Goal: Information Seeking & Learning: Learn about a topic

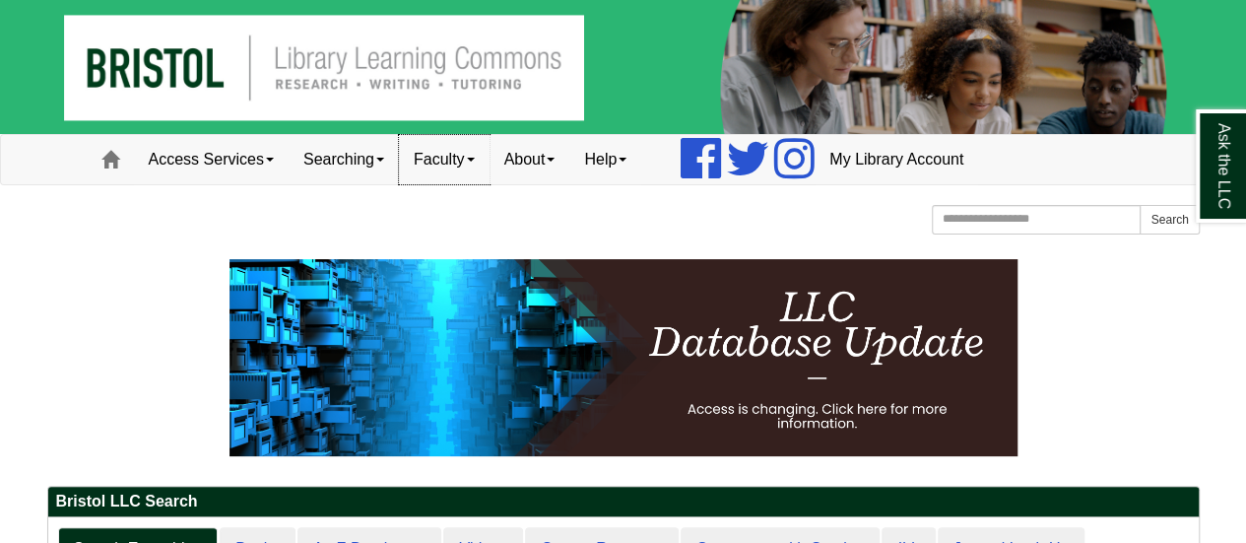
click at [445, 156] on link "Faculty" at bounding box center [444, 159] width 91 height 49
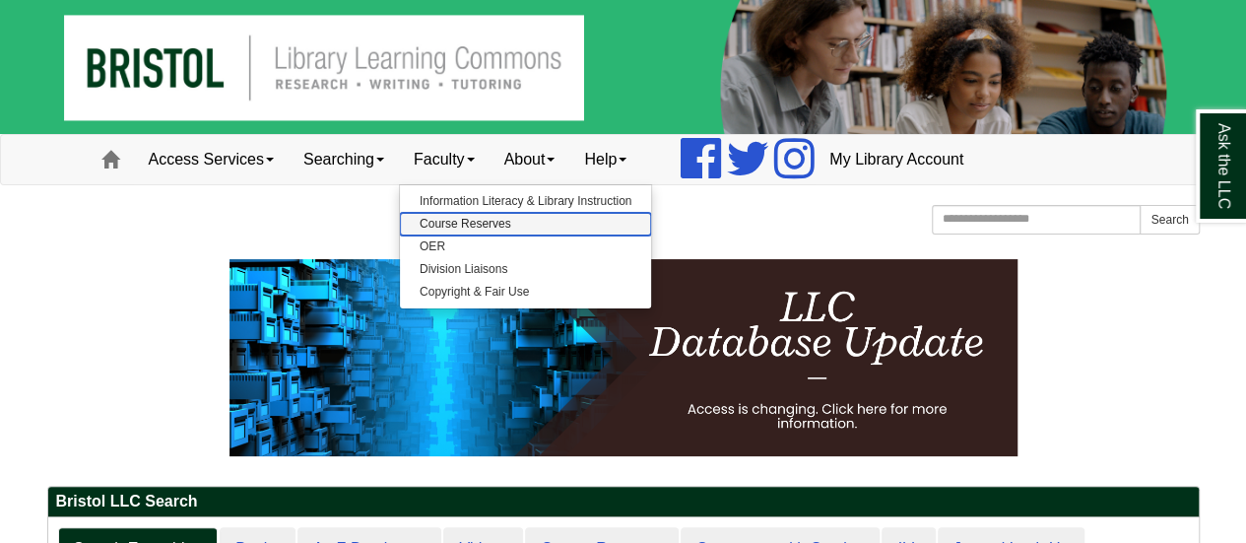
click at [459, 221] on link "Course Reserves" at bounding box center [525, 224] width 251 height 23
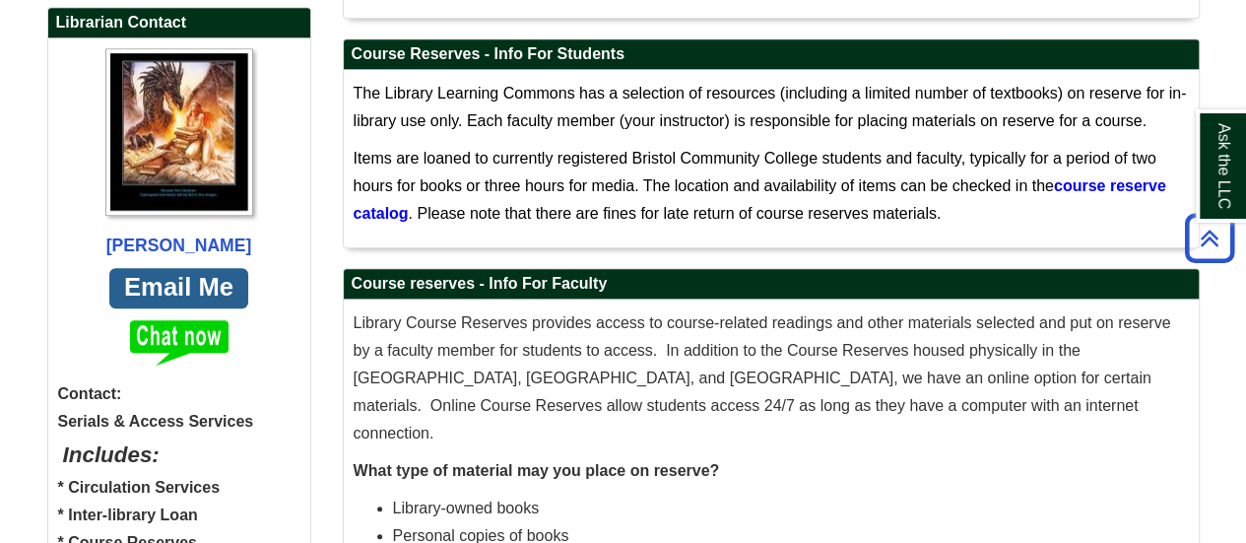
scroll to position [177, 0]
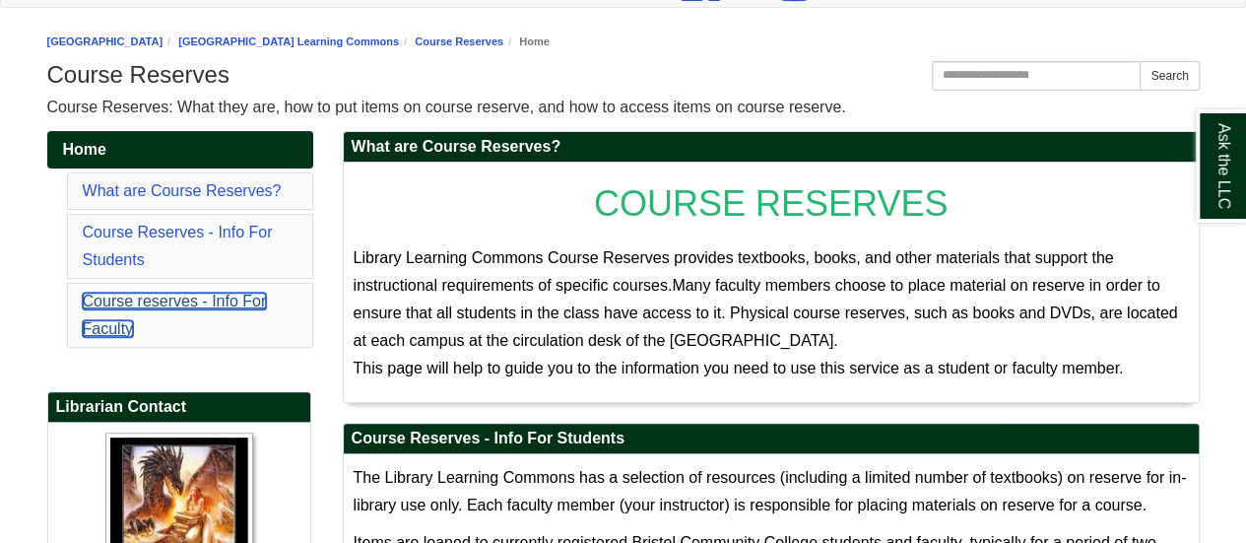
click at [108, 324] on link "Course reserves - Info For Faculty" at bounding box center [175, 315] width 184 height 44
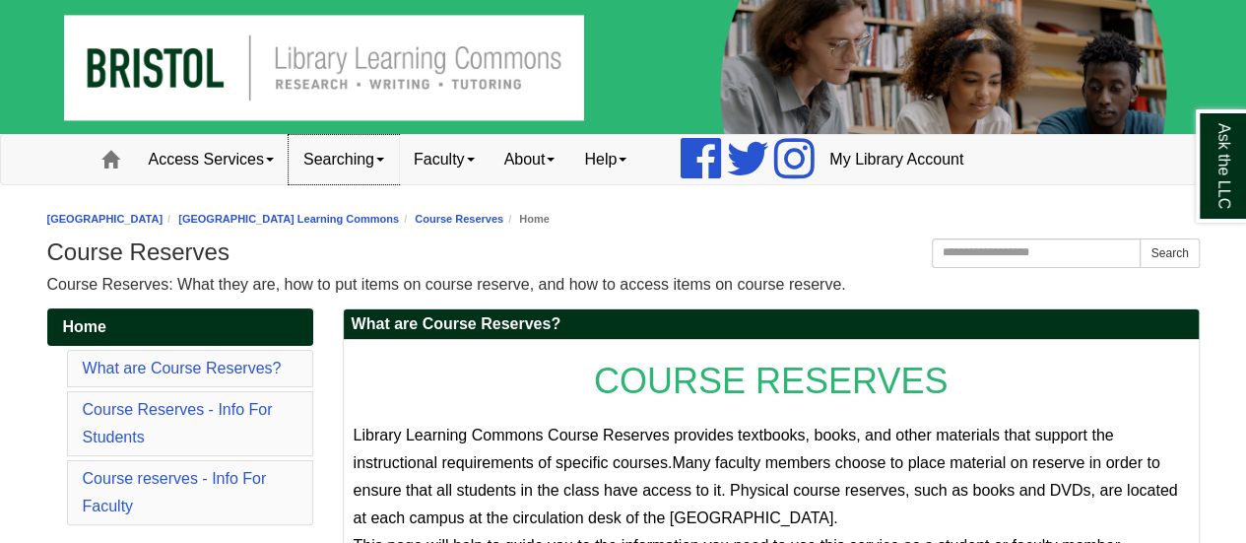
click at [351, 158] on link "Searching" at bounding box center [344, 159] width 110 height 49
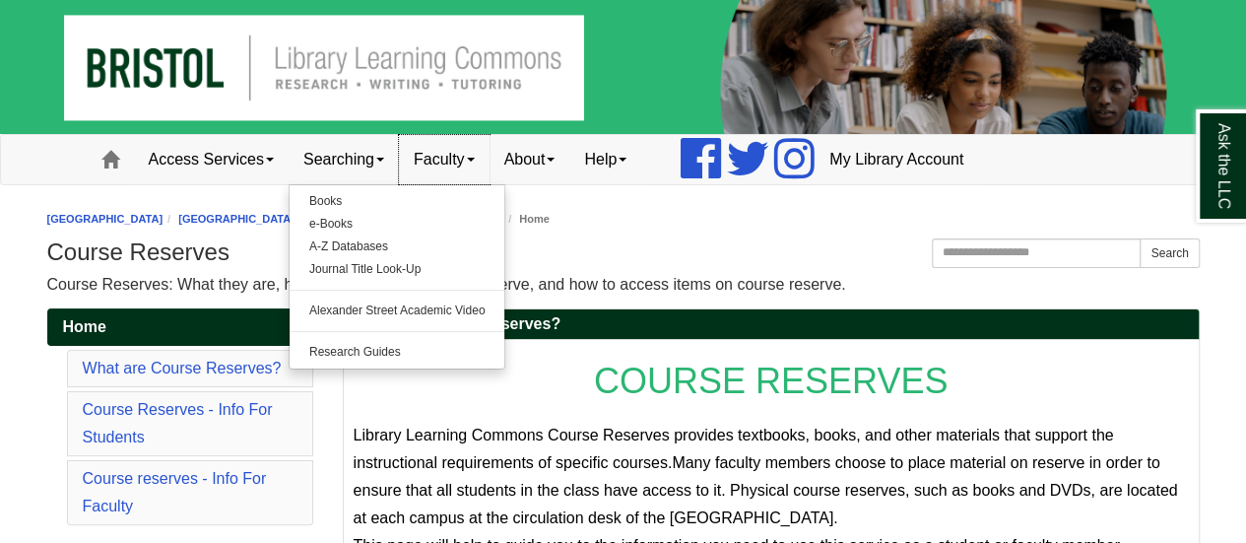
click at [459, 155] on link "Faculty" at bounding box center [444, 159] width 91 height 49
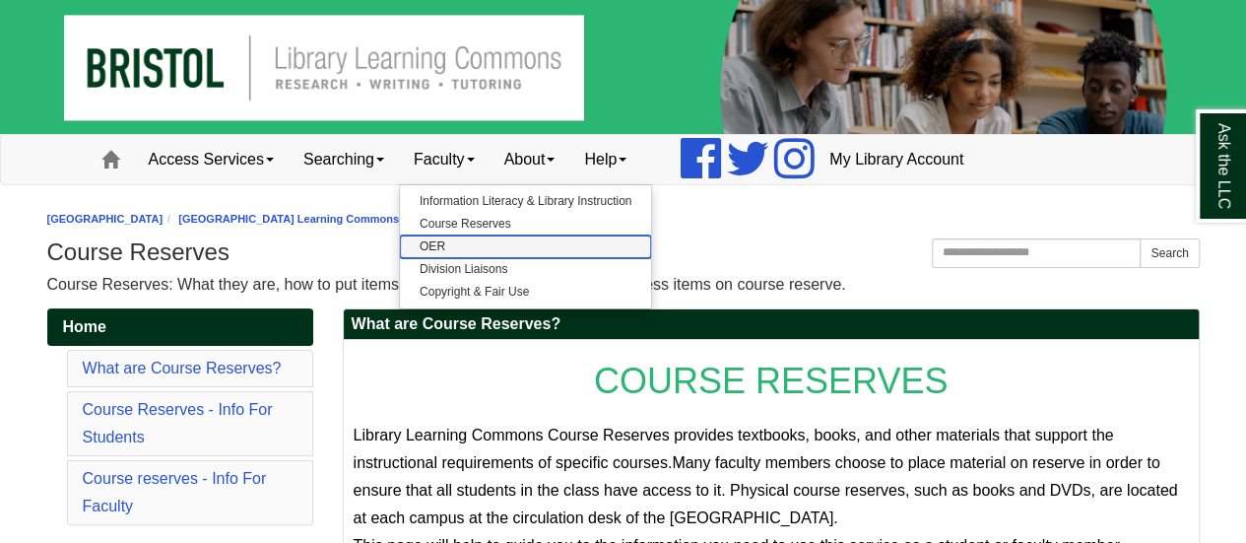
click at [445, 249] on link "OER" at bounding box center [525, 246] width 251 height 23
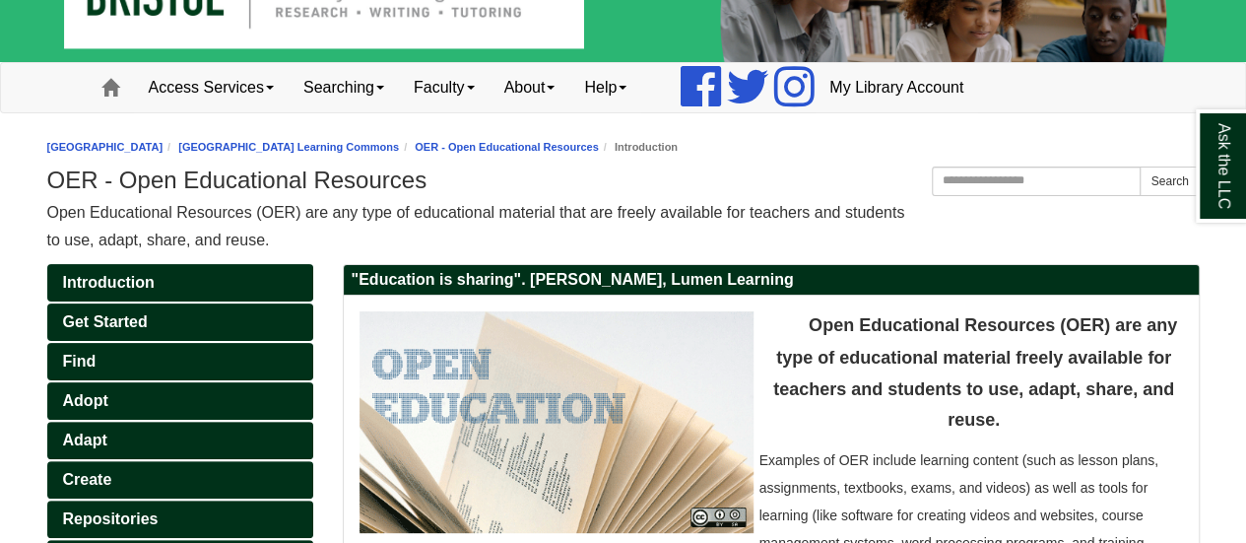
scroll to position [98, 0]
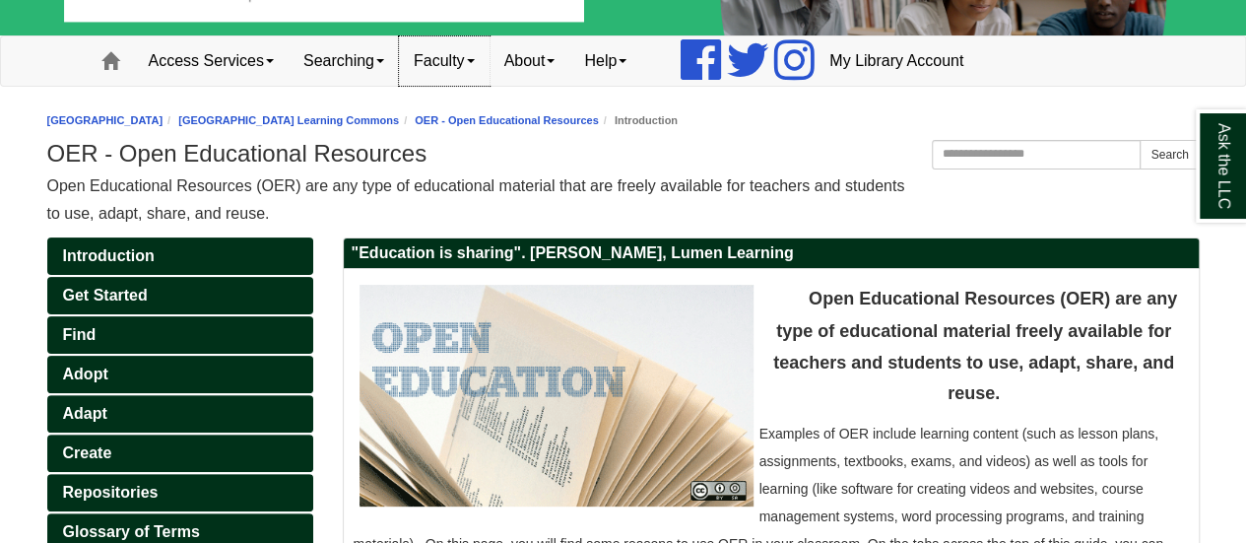
click at [459, 60] on link "Faculty" at bounding box center [444, 60] width 91 height 49
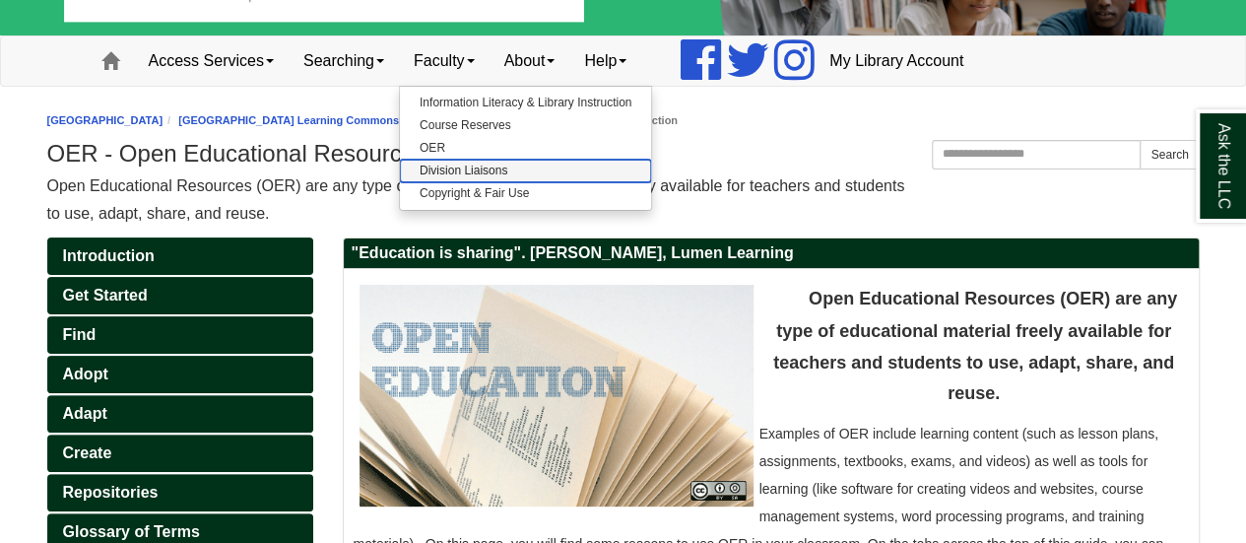
click at [439, 161] on link "Division Liaisons" at bounding box center [525, 171] width 251 height 23
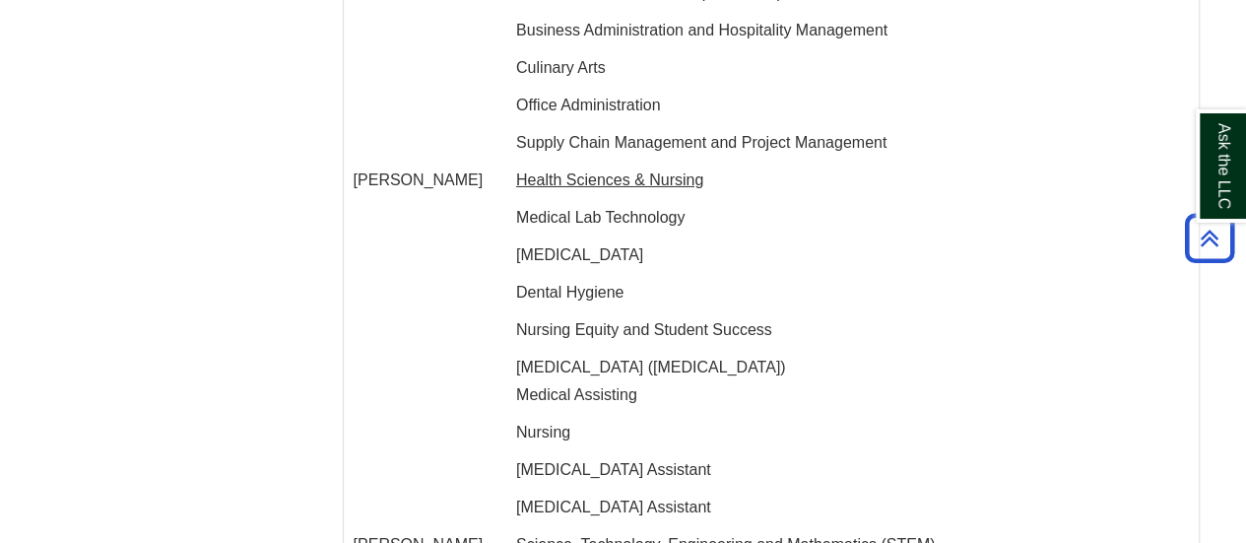
scroll to position [3358, 0]
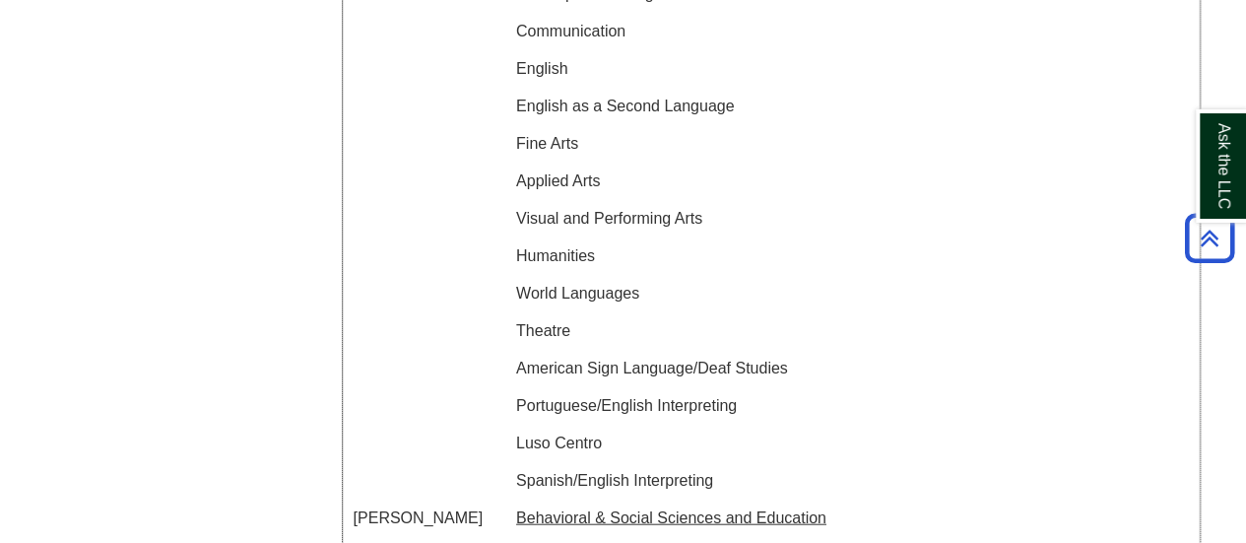
scroll to position [2077, 0]
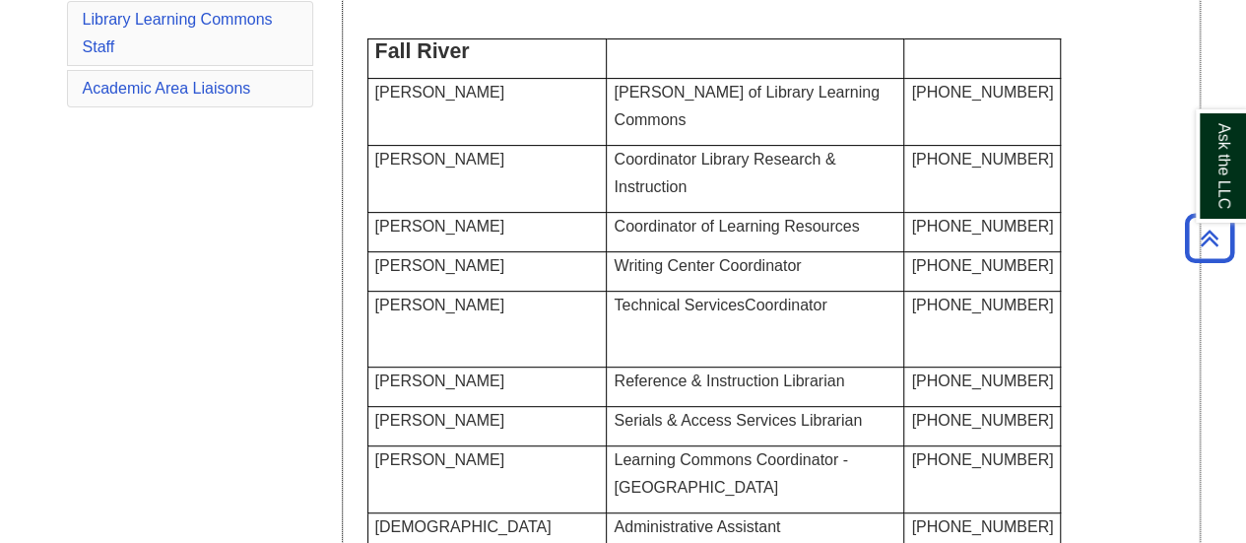
scroll to position [0, 0]
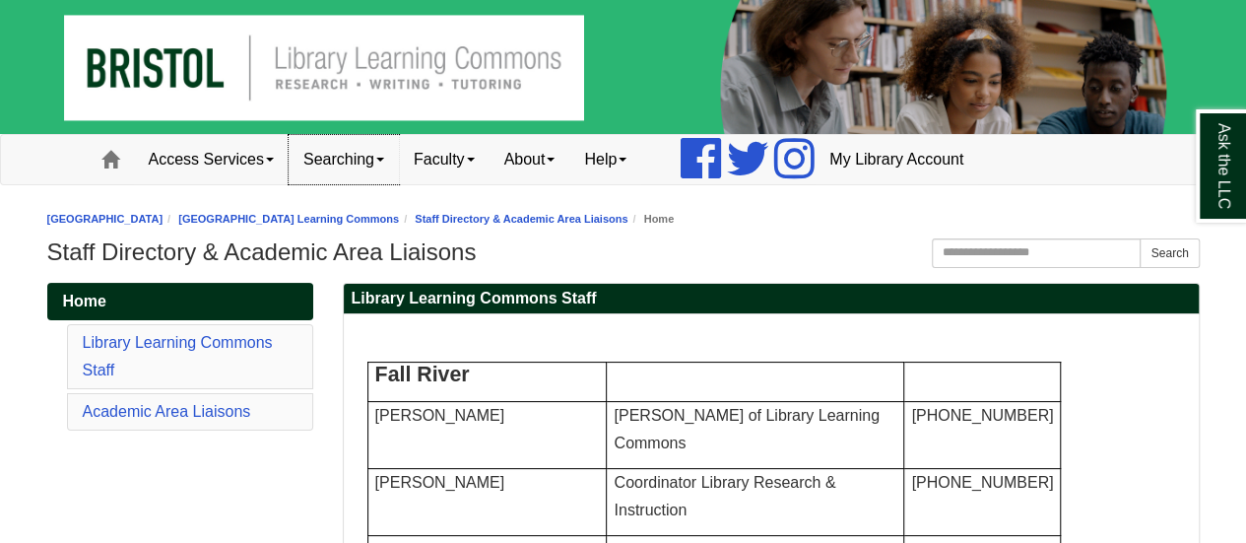
click at [363, 160] on link "Searching" at bounding box center [344, 159] width 110 height 49
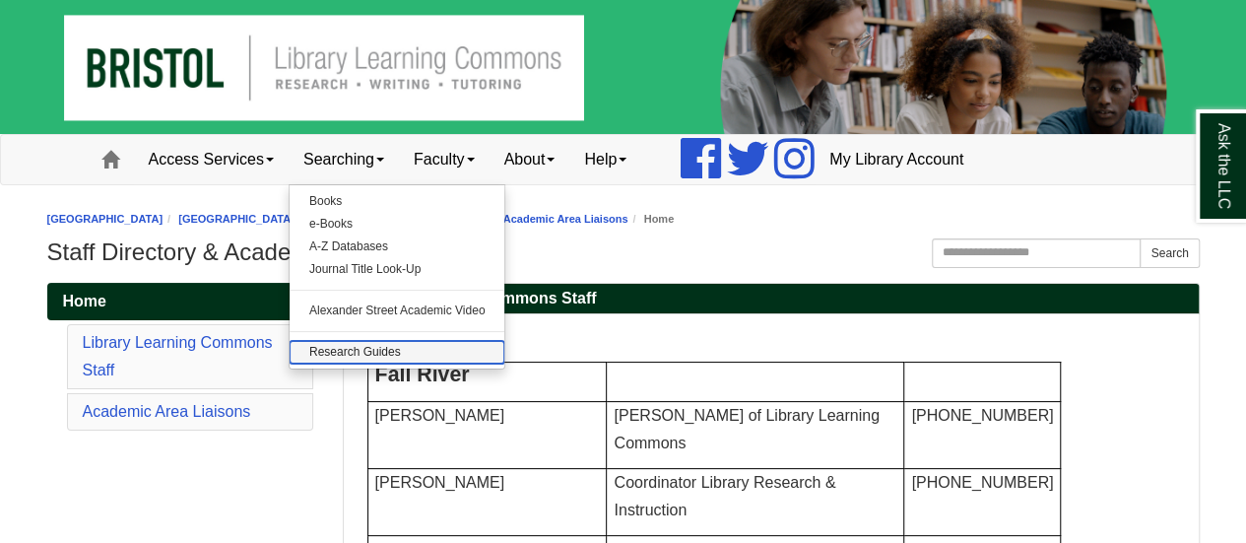
click at [339, 351] on link "Research Guides" at bounding box center [398, 352] width 216 height 23
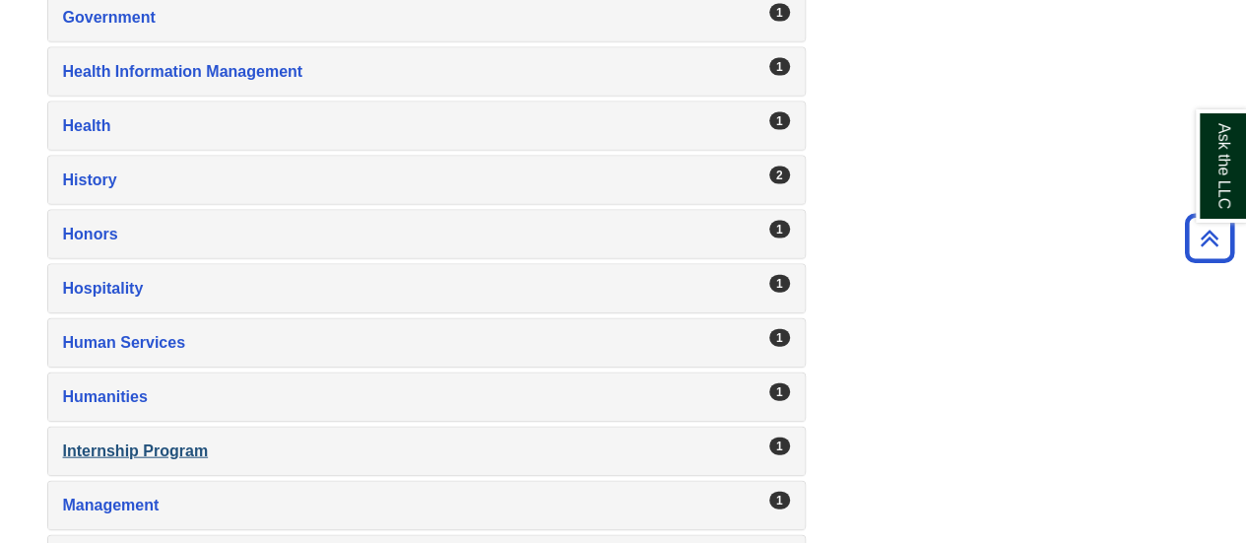
scroll to position [2068, 0]
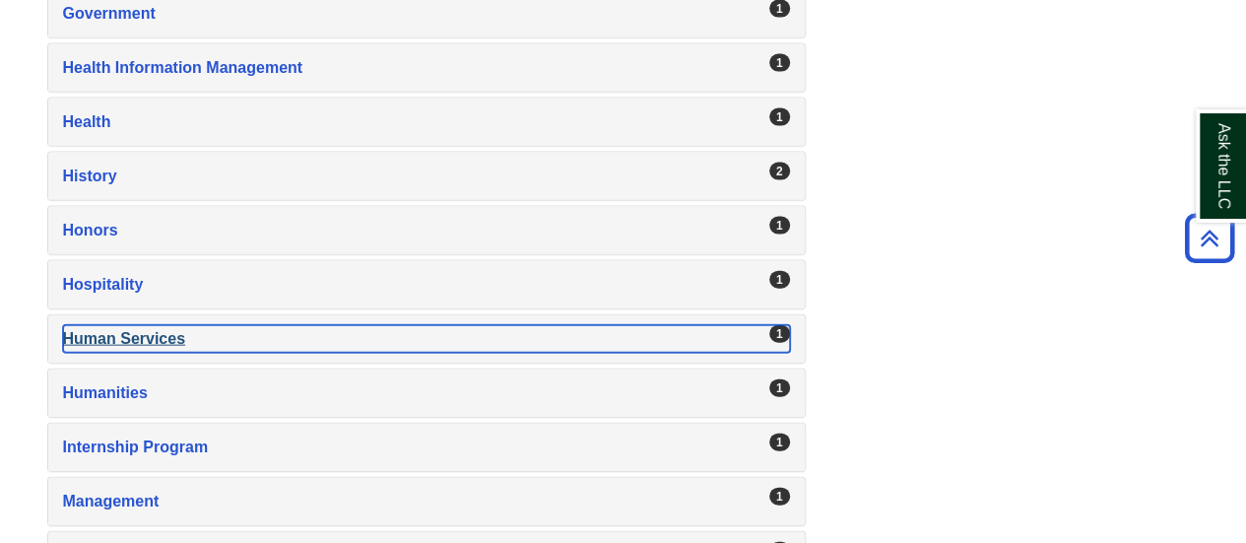
click at [142, 325] on div "Human Services , 1 guides" at bounding box center [426, 339] width 727 height 28
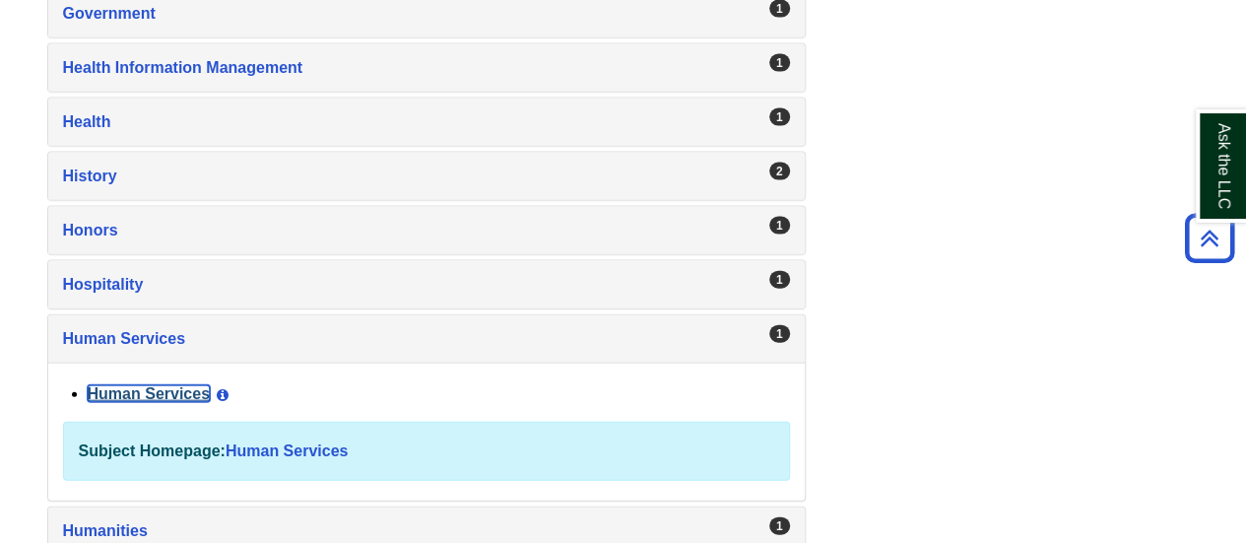
click at [143, 385] on link "Human Services" at bounding box center [149, 393] width 123 height 17
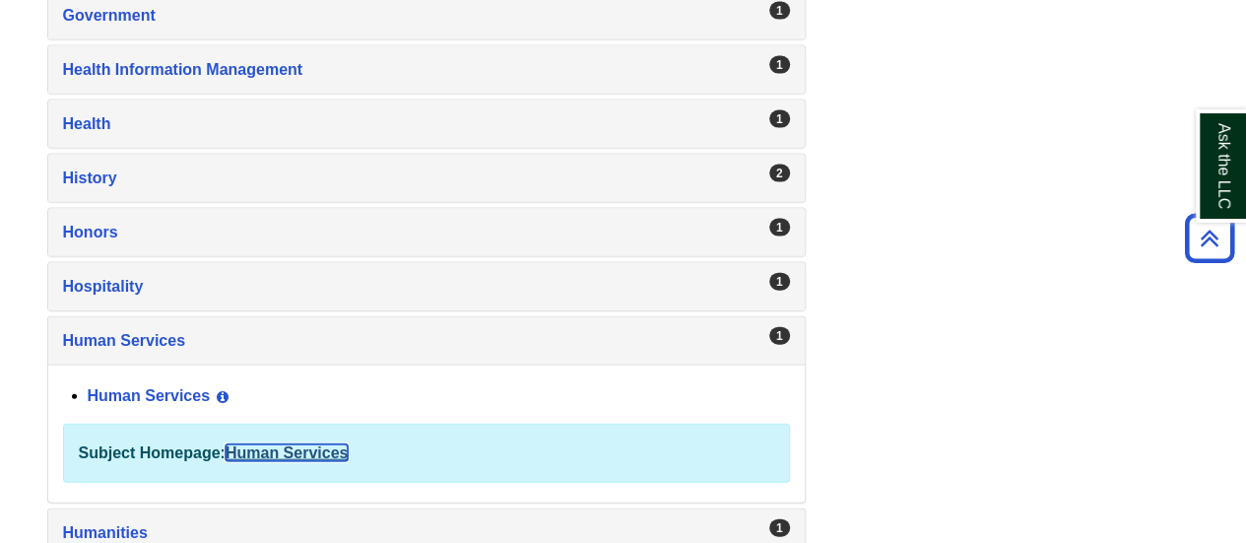
click at [257, 444] on link "Human Services" at bounding box center [287, 452] width 123 height 17
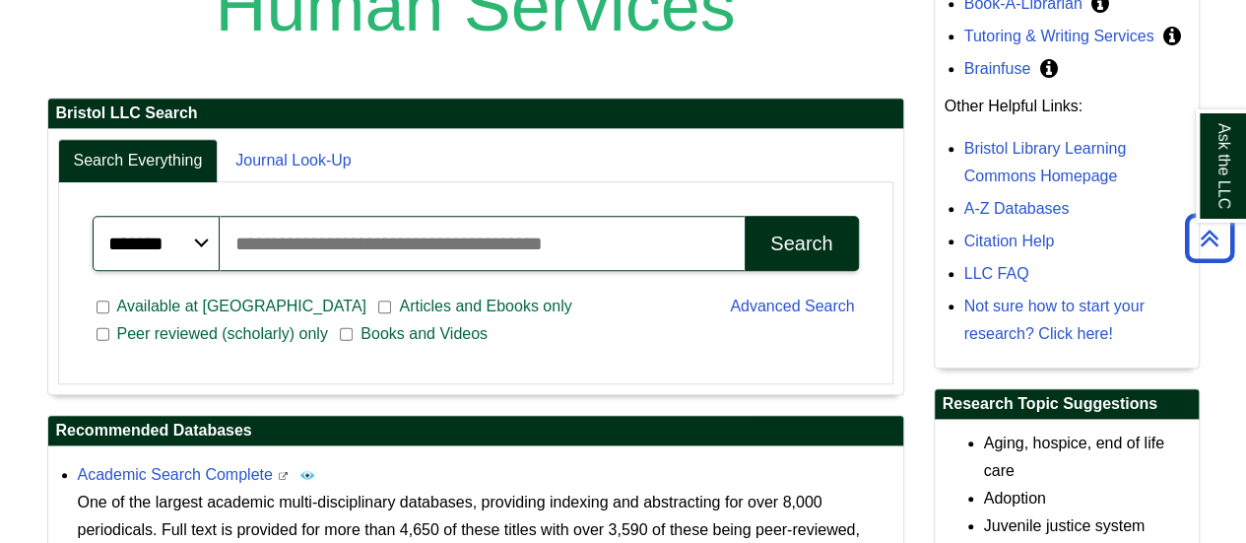
scroll to position [394, 0]
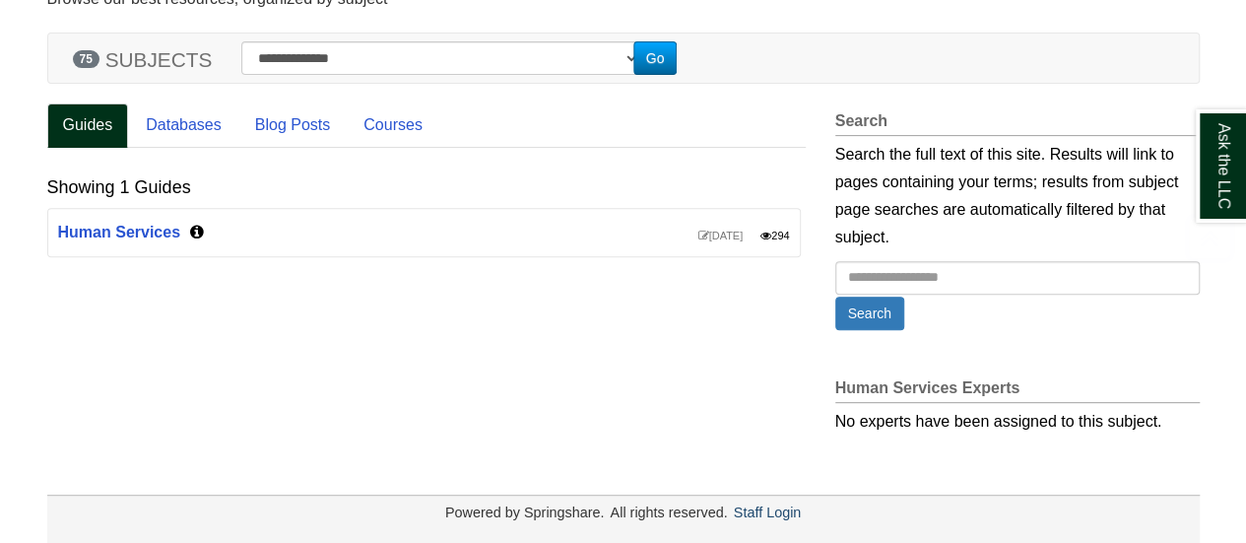
scroll to position [295, 0]
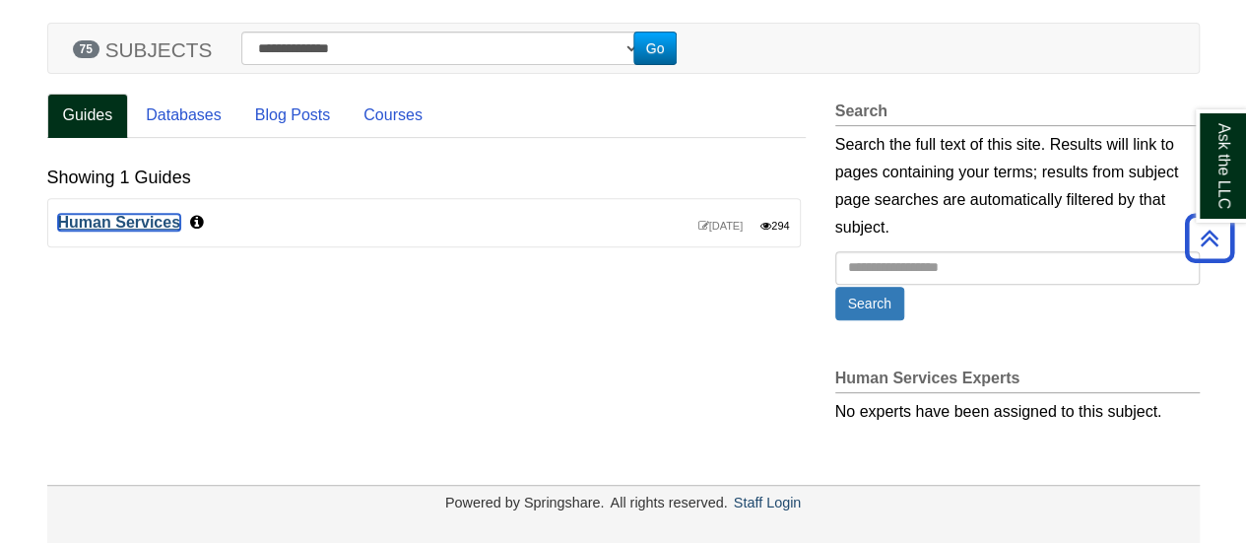
click at [136, 217] on link "Human Services" at bounding box center [119, 222] width 123 height 17
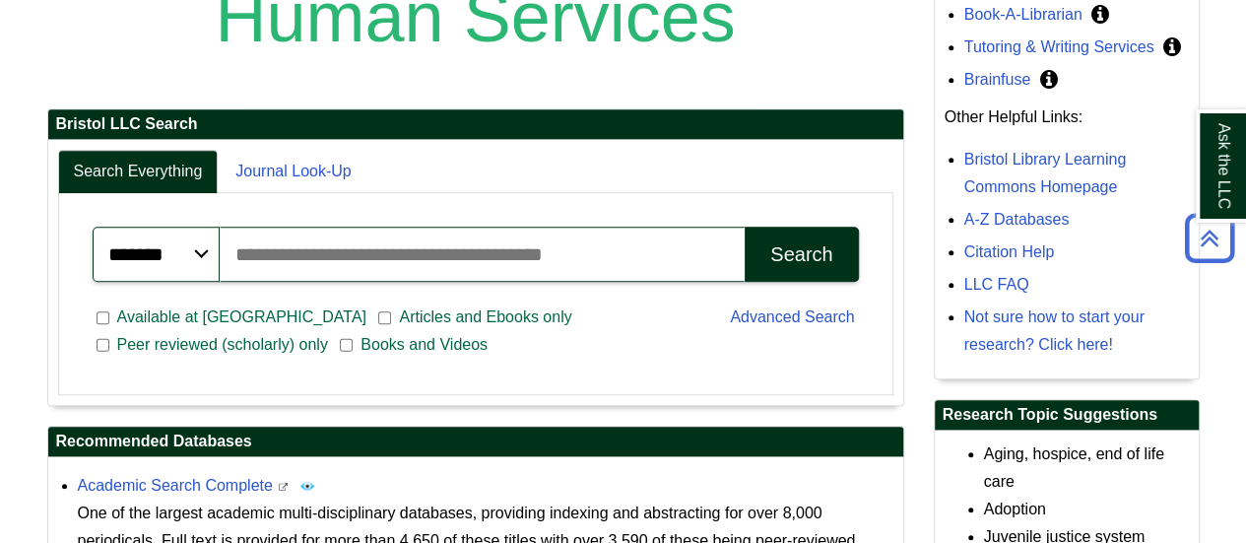
scroll to position [502, 0]
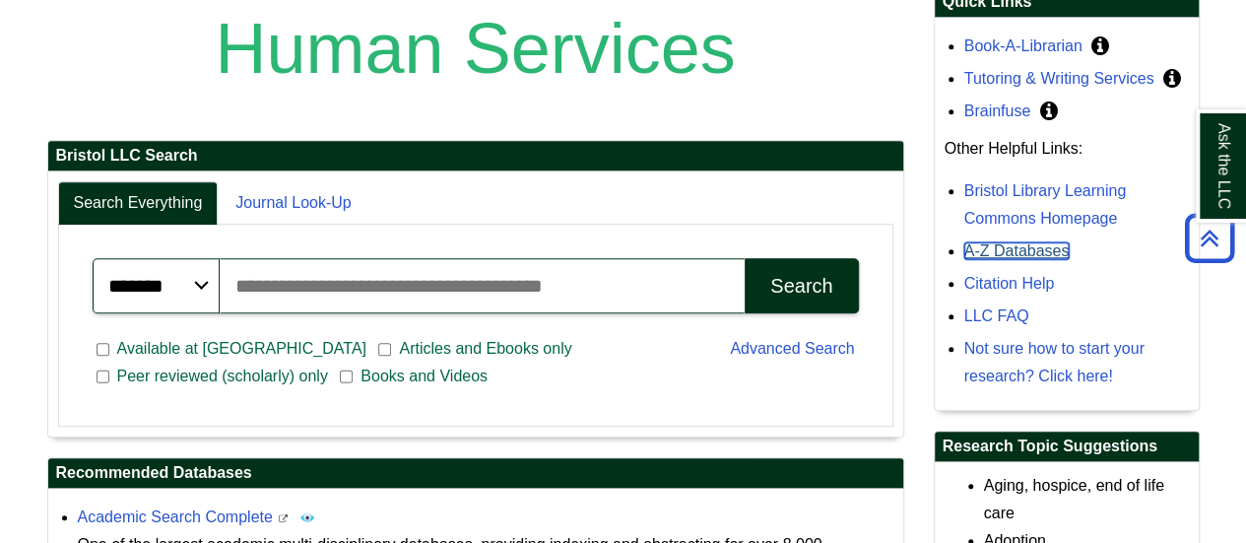
click at [992, 250] on link "A-Z Databases" at bounding box center [1016, 250] width 105 height 17
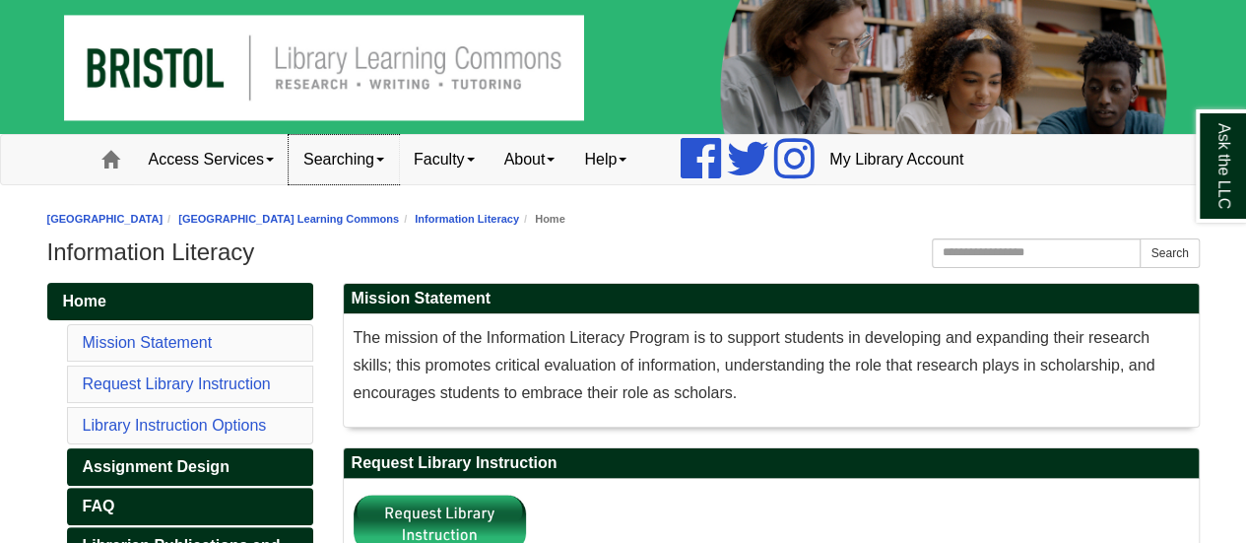
click at [318, 150] on link "Searching" at bounding box center [344, 159] width 110 height 49
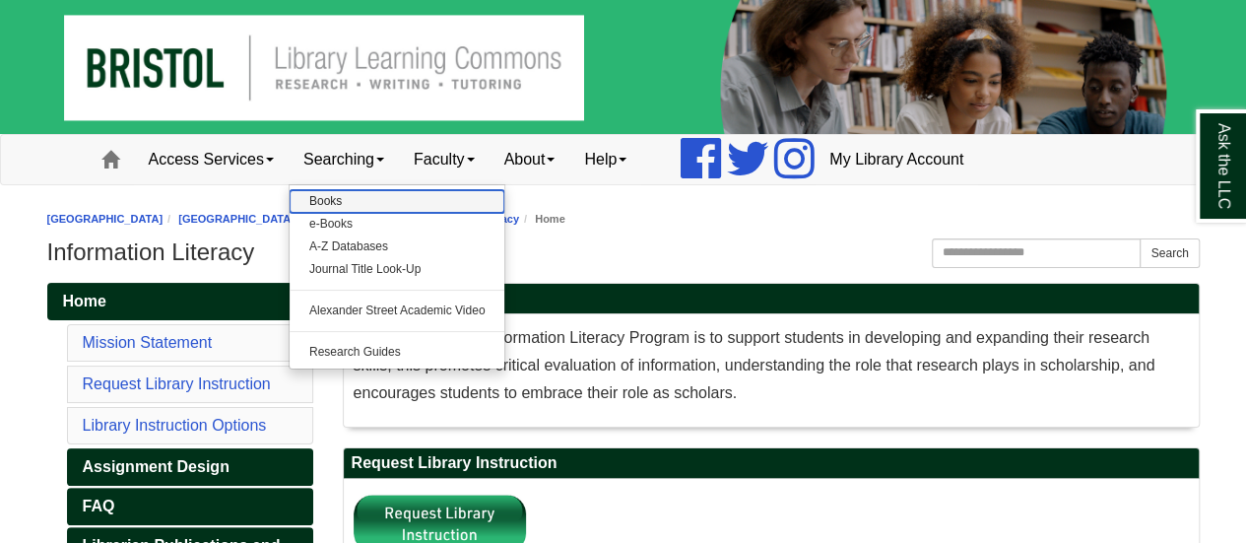
click at [322, 201] on link "Books" at bounding box center [398, 201] width 216 height 23
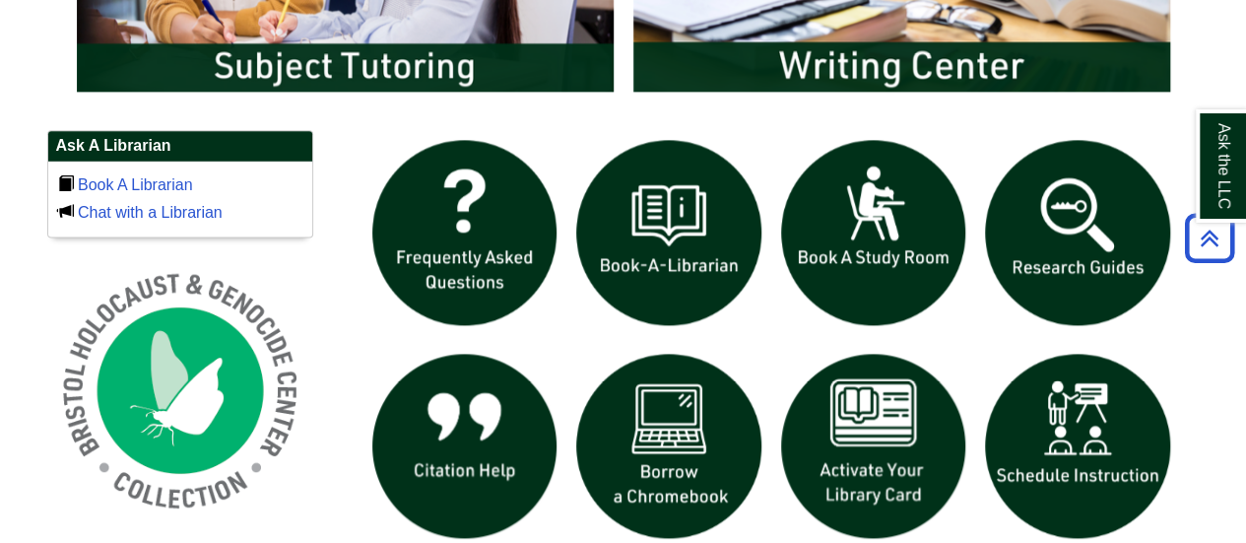
scroll to position [1280, 0]
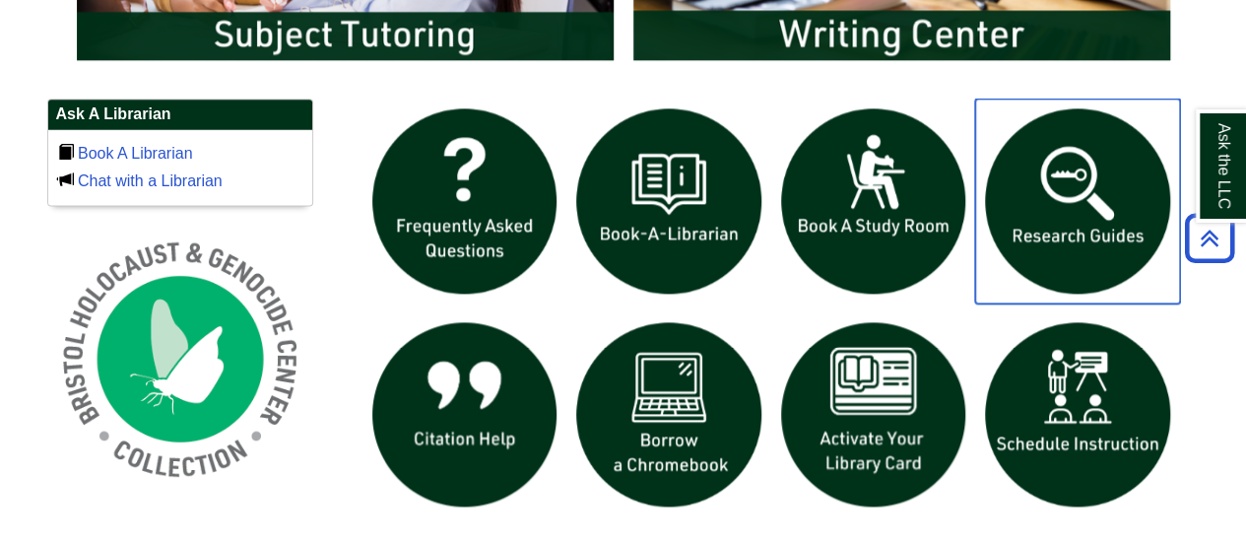
click at [1021, 230] on img "slideshow" at bounding box center [1077, 200] width 205 height 205
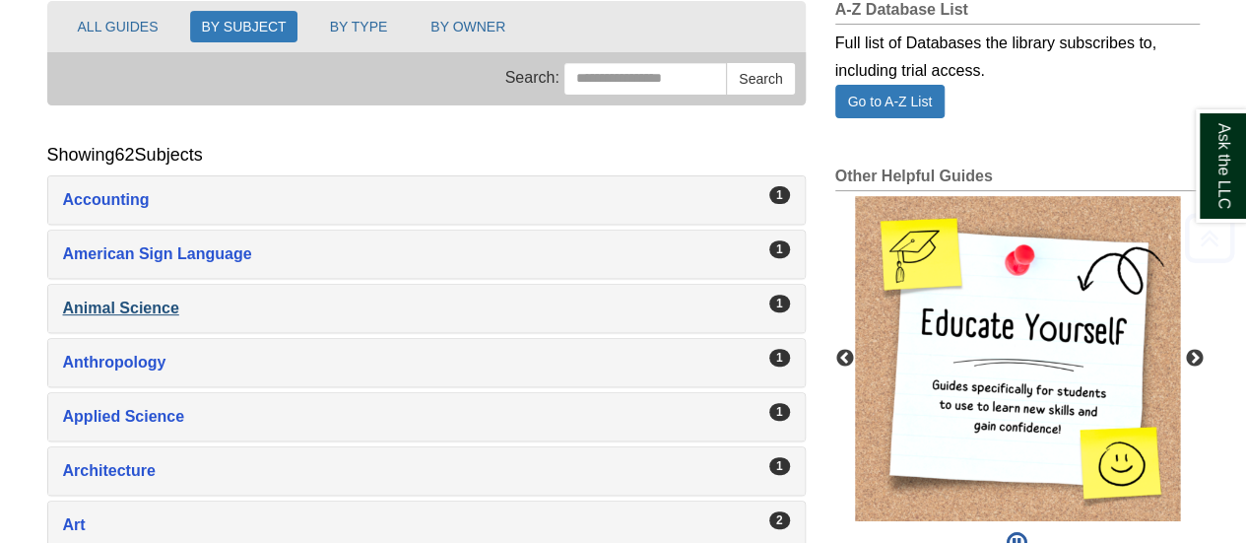
scroll to position [295, 0]
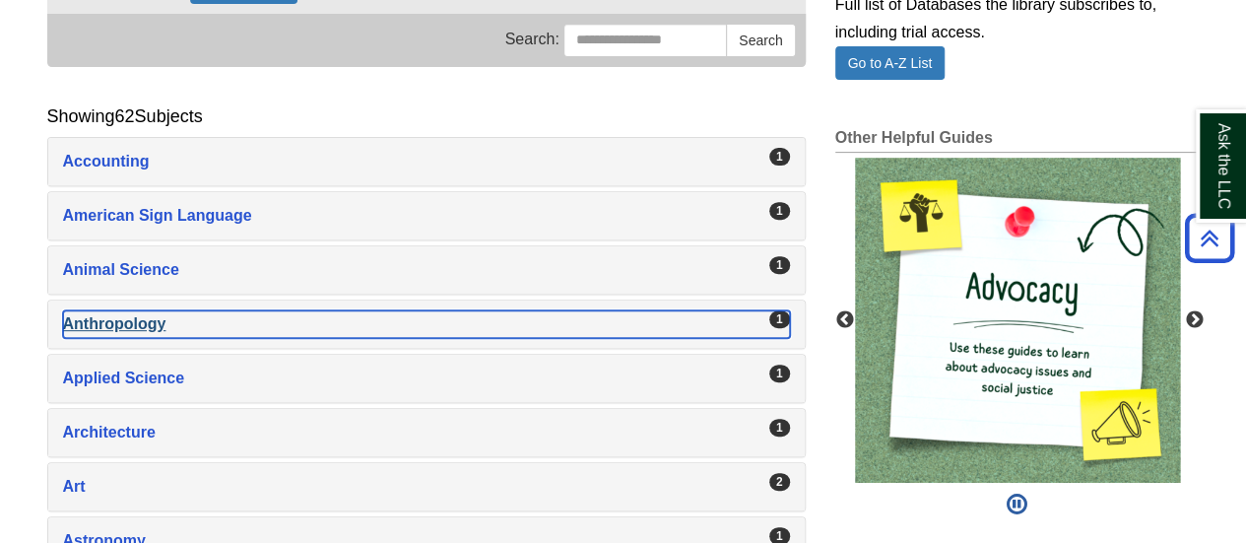
click at [781, 314] on div "1" at bounding box center [779, 319] width 21 height 18
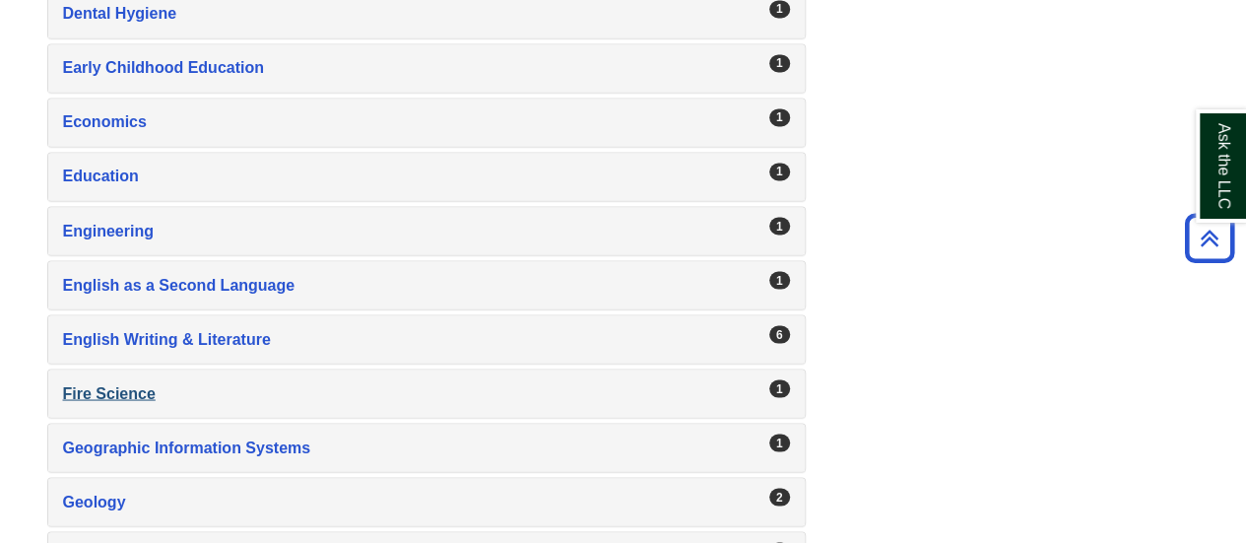
scroll to position [1674, 0]
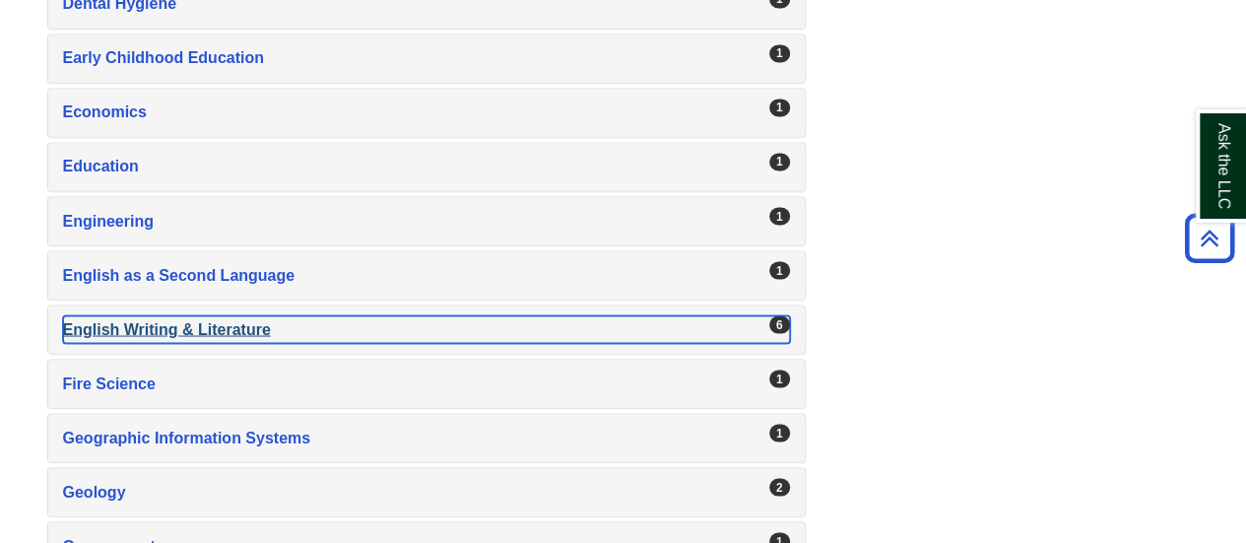
click at [776, 315] on div "6" at bounding box center [779, 324] width 21 height 18
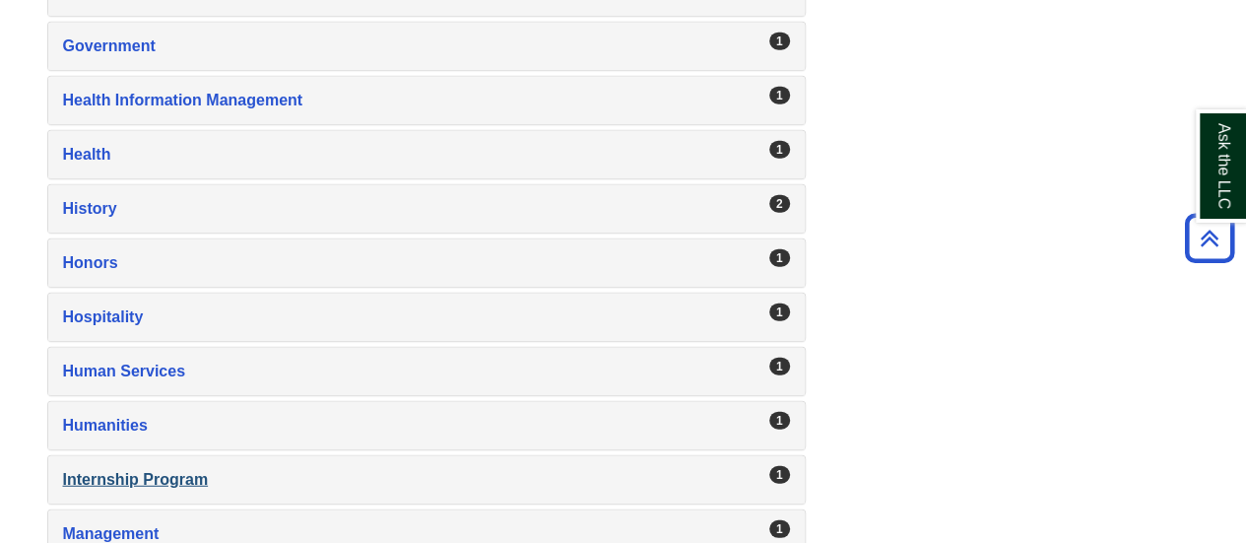
scroll to position [2524, 0]
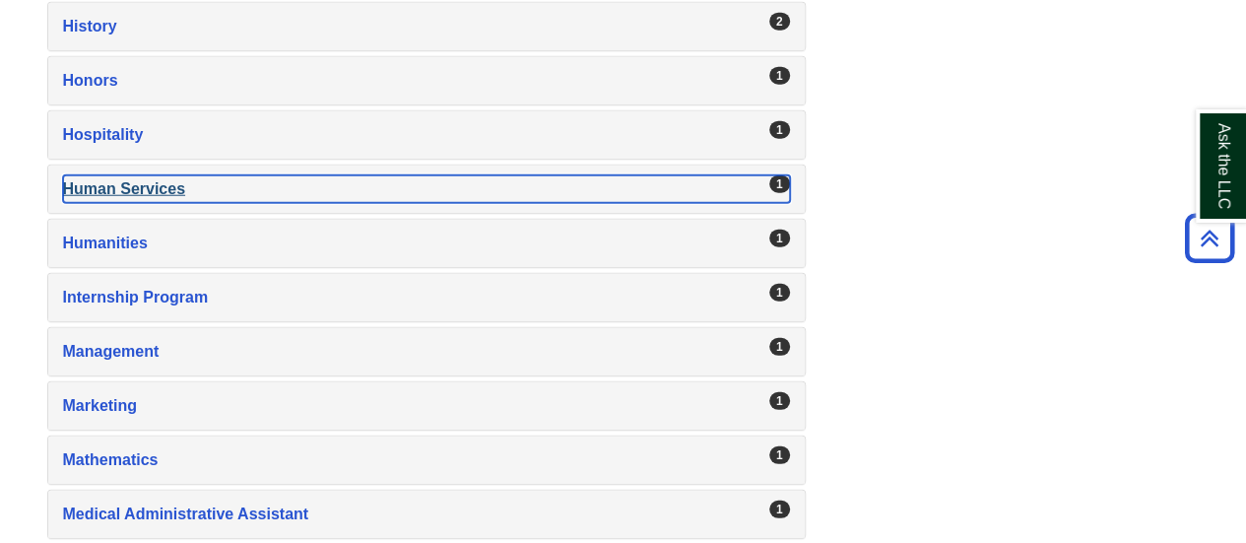
click at [156, 175] on div "Human Services , 1 guides" at bounding box center [426, 189] width 727 height 28
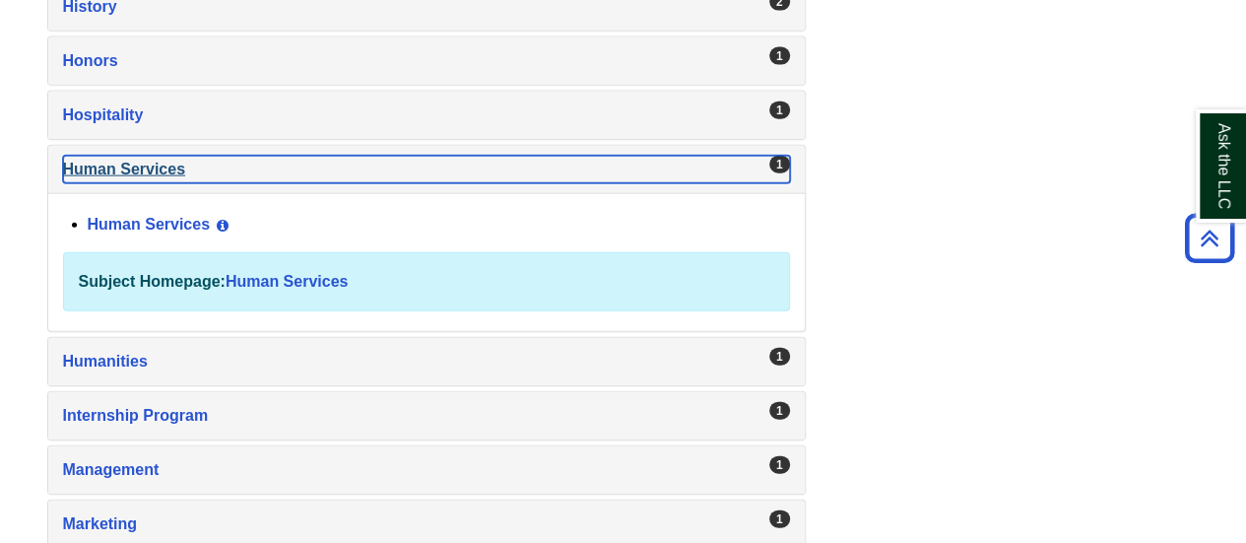
scroll to position [2222, 0]
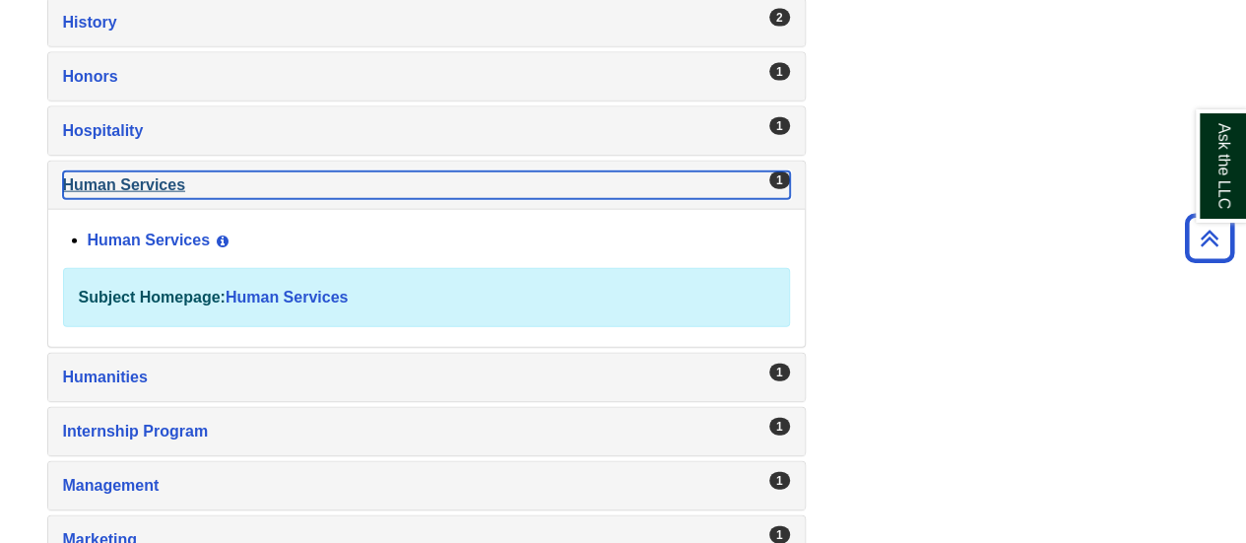
click at [778, 171] on div "1" at bounding box center [779, 180] width 21 height 18
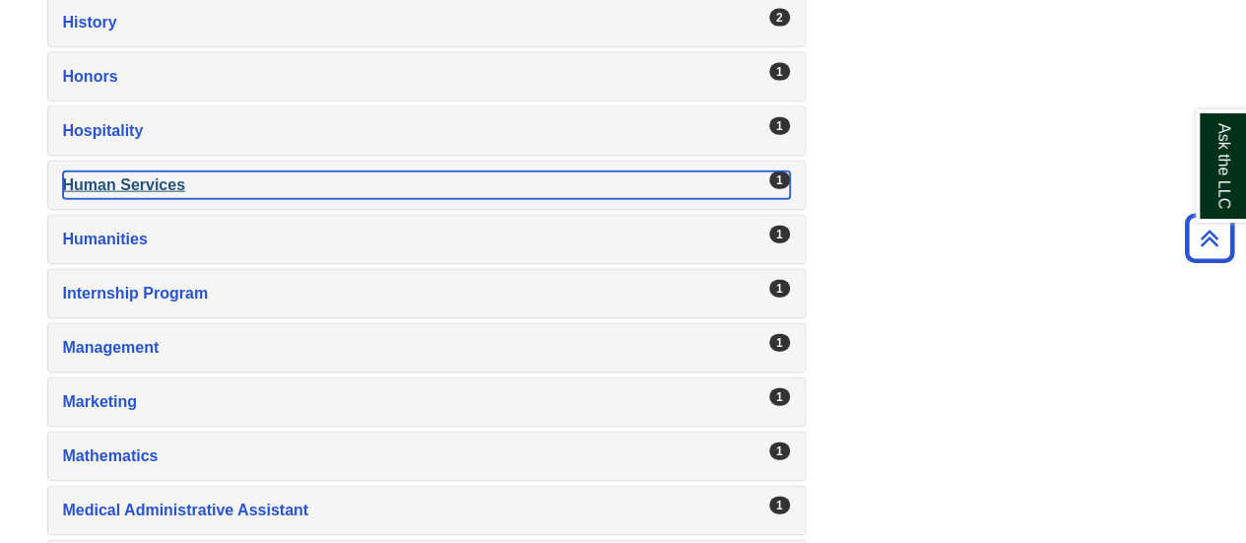
click at [776, 171] on div "1" at bounding box center [779, 180] width 21 height 18
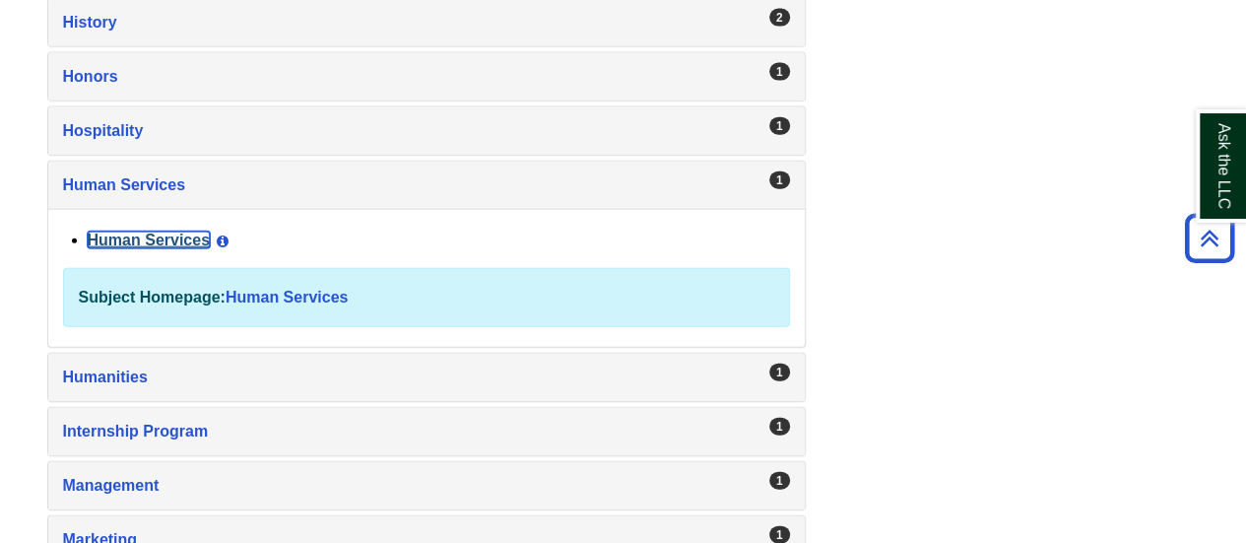
click at [179, 231] on link "Human Services" at bounding box center [149, 239] width 123 height 17
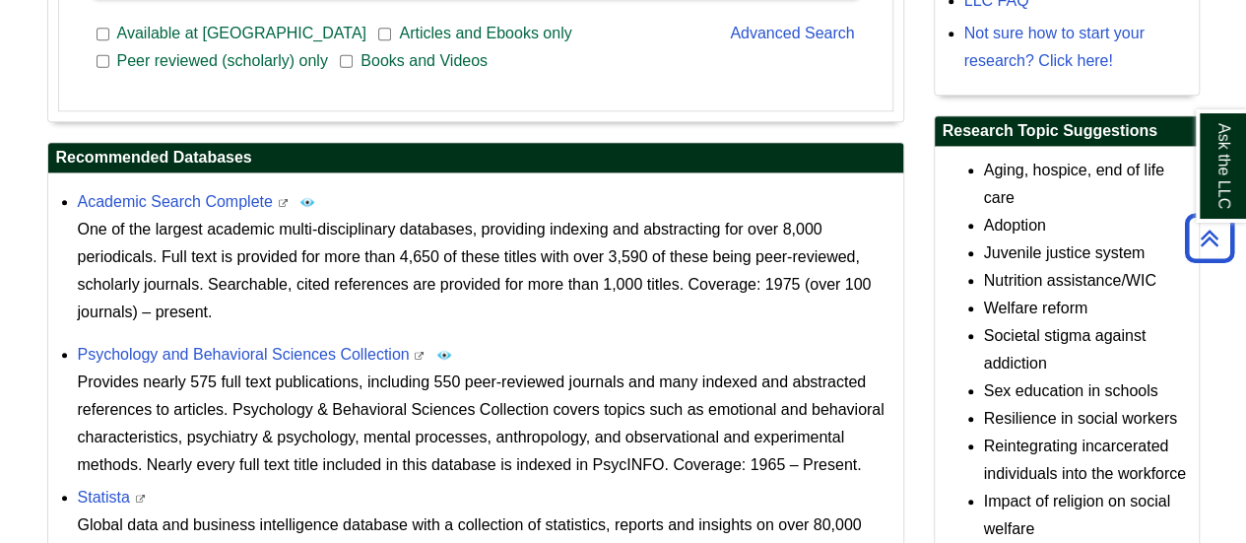
scroll to position [798, 0]
